Goal: Use online tool/utility: Utilize a website feature to perform a specific function

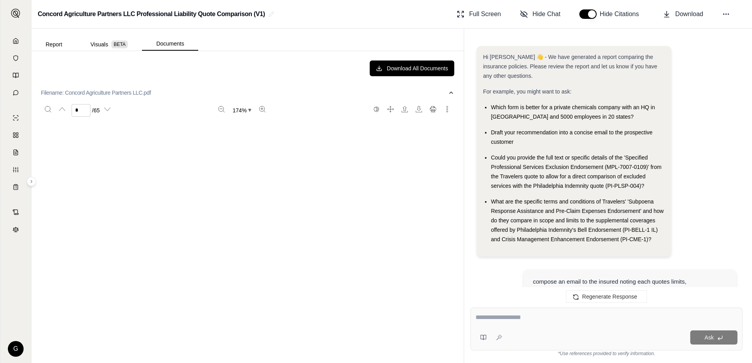
scroll to position [2870, 0]
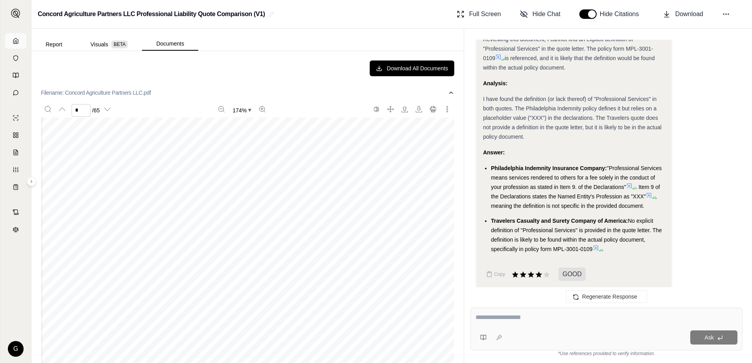
click at [18, 44] on link at bounding box center [15, 41] width 21 height 16
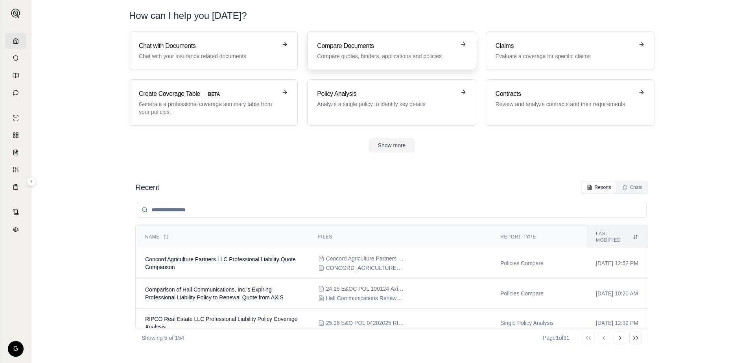
click at [365, 43] on h3 "Compare Documents" at bounding box center [386, 45] width 138 height 9
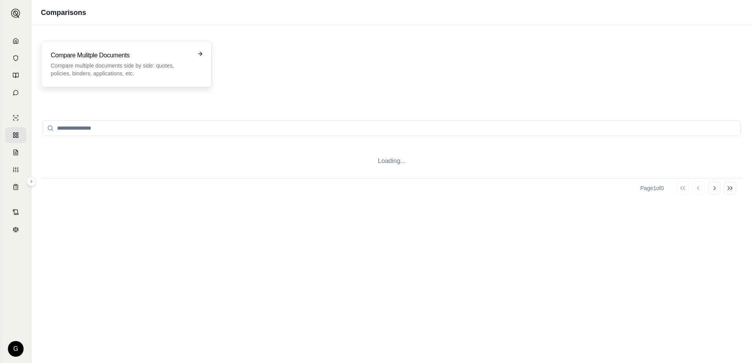
click at [131, 65] on p "Compare multiple documents side by side: quotes, policies, binders, application…" at bounding box center [121, 70] width 140 height 16
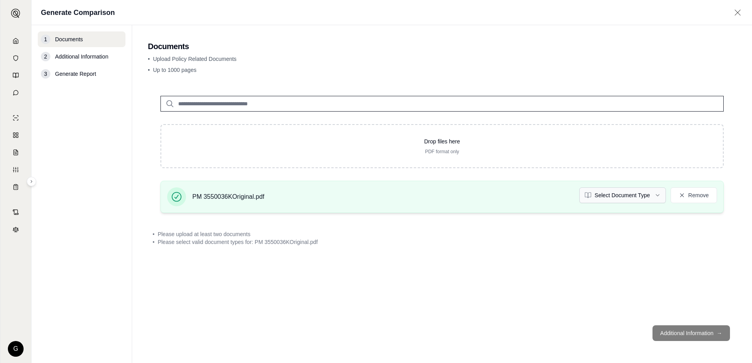
click at [656, 195] on html "G Generate Comparison 1 Documents 2 Additional Information 3 Generate Report Do…" at bounding box center [376, 181] width 752 height 363
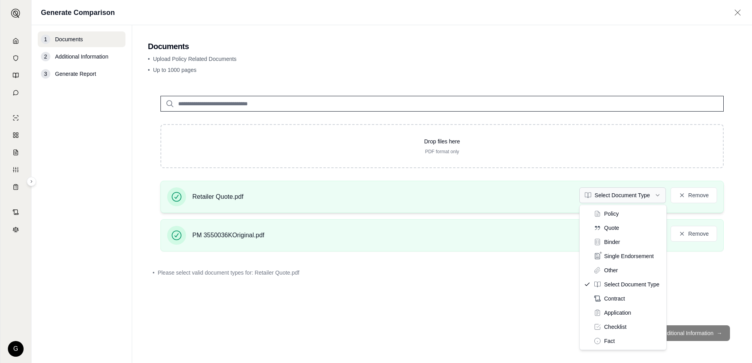
click at [657, 194] on html "G Generate Comparison 1 Documents 2 Additional Information 3 Generate Report Do…" at bounding box center [376, 181] width 752 height 363
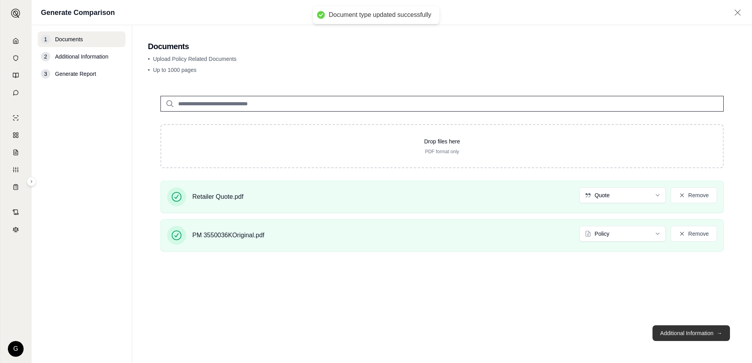
click at [677, 334] on button "Additional Information →" at bounding box center [691, 334] width 77 height 16
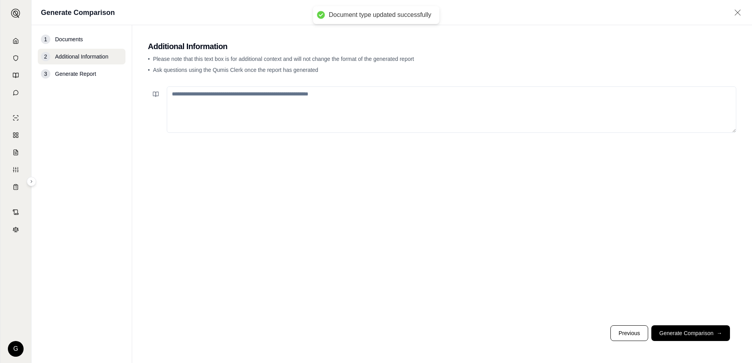
click at [205, 92] on textarea at bounding box center [452, 110] width 570 height 46
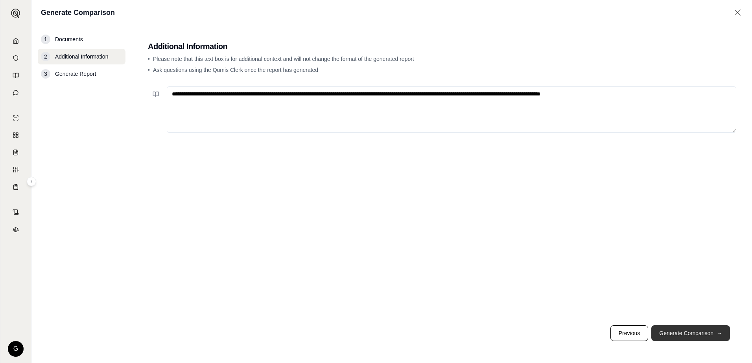
type textarea "**********"
click at [681, 332] on button "Generate Comparison →" at bounding box center [690, 334] width 79 height 16
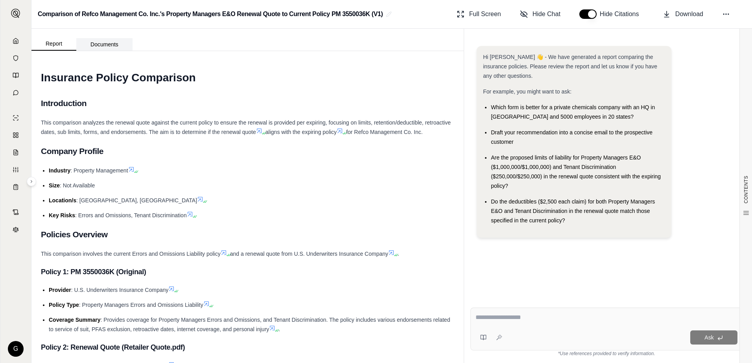
click at [106, 44] on button "Documents" at bounding box center [104, 44] width 56 height 13
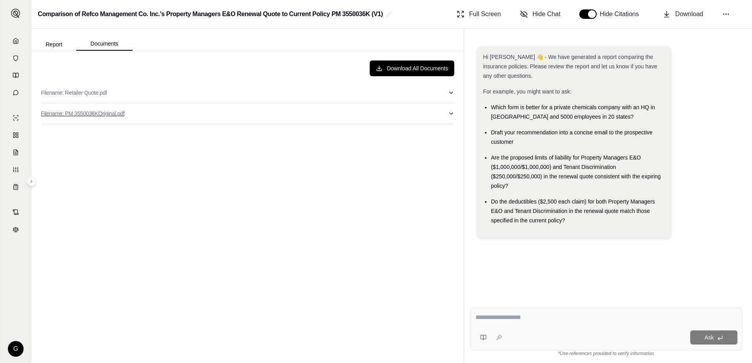
click at [78, 113] on p "Filename: PM 3550036KOriginal.pdf" at bounding box center [82, 114] width 83 height 8
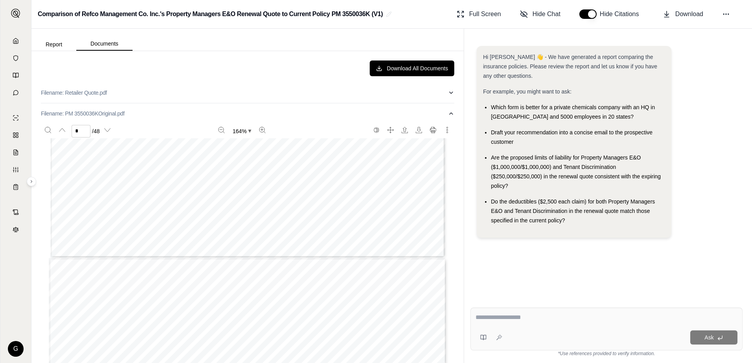
type input "*"
